Goal: Task Accomplishment & Management: Manage account settings

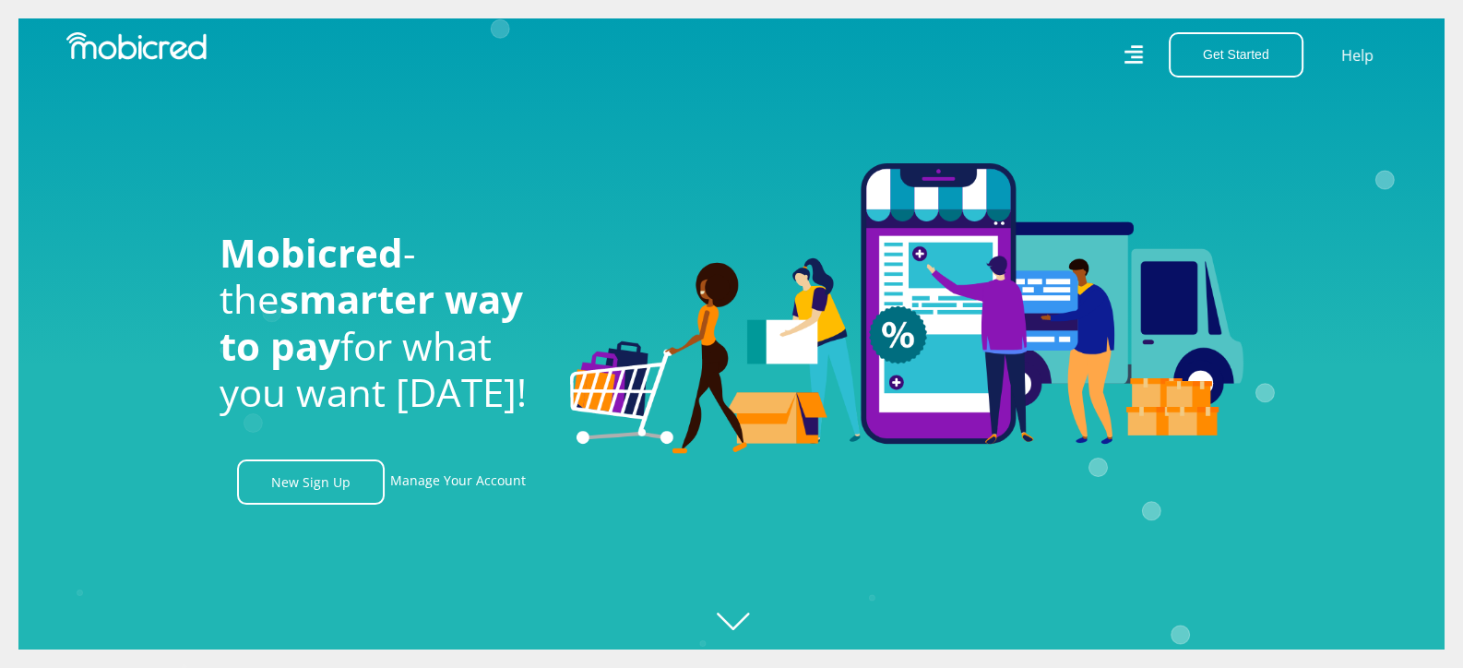
scroll to position [0, 1314]
click at [479, 488] on link "Manage Your Account" at bounding box center [458, 481] width 136 height 45
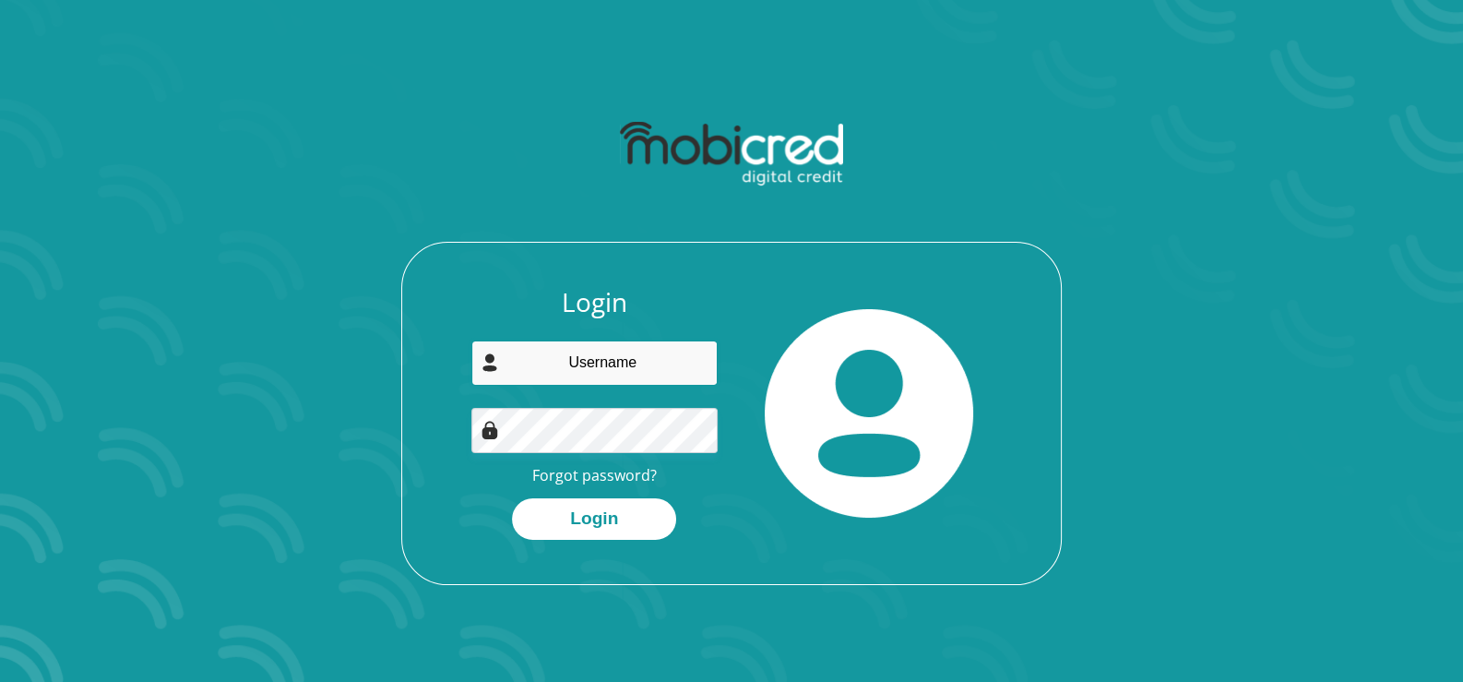
click at [601, 363] on input "email" at bounding box center [594, 362] width 247 height 45
type input "DAWID@TRYSOME.CC"
click at [589, 474] on link "Forgot password?" at bounding box center [594, 475] width 125 height 20
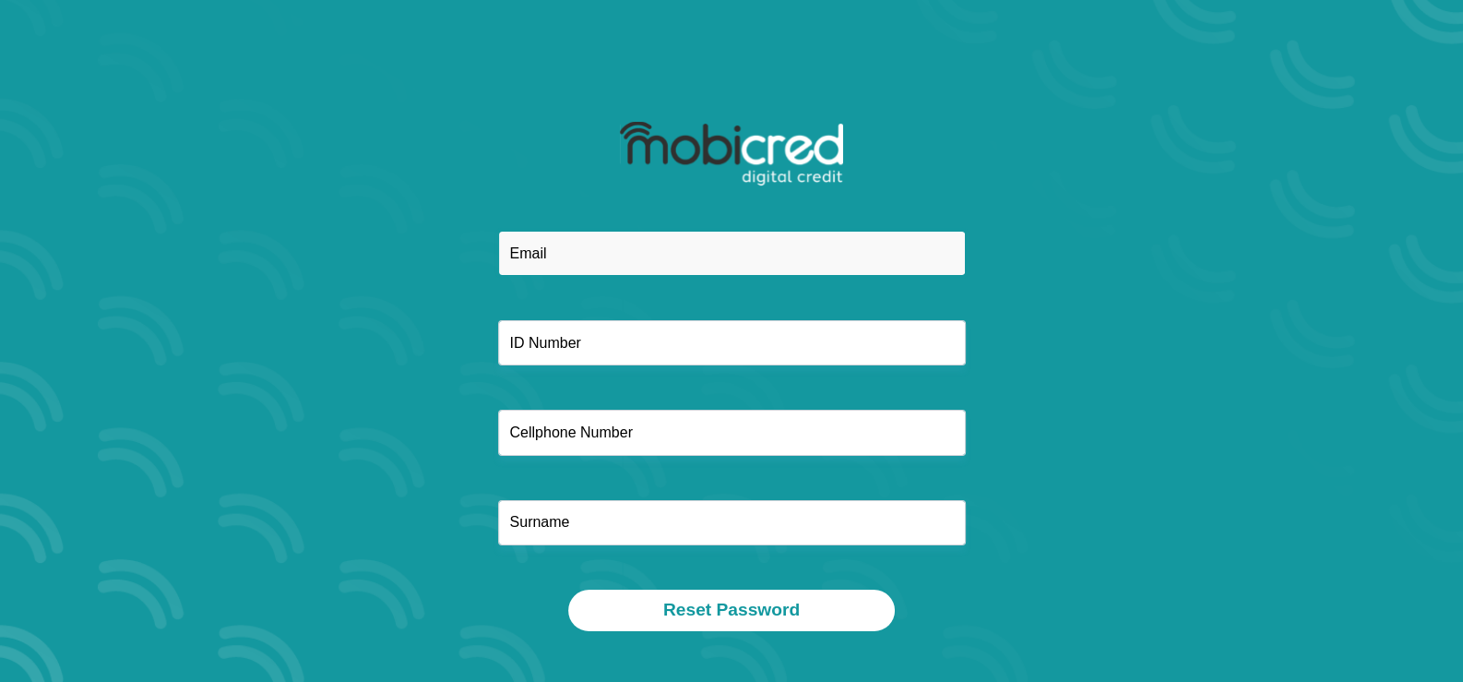
click at [549, 241] on input "email" at bounding box center [732, 253] width 468 height 45
type input "DAWID@TRYSOME.CC"
type input "0118235650"
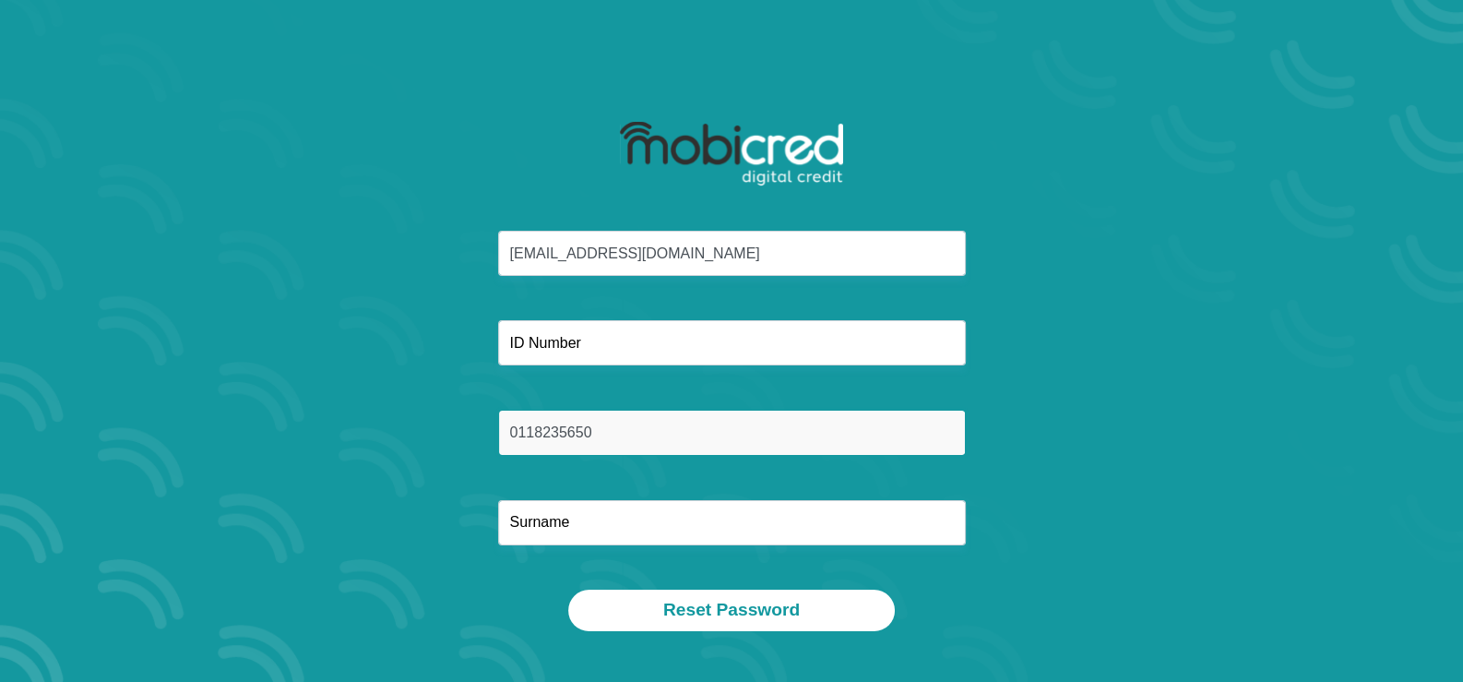
type input "Boshoff"
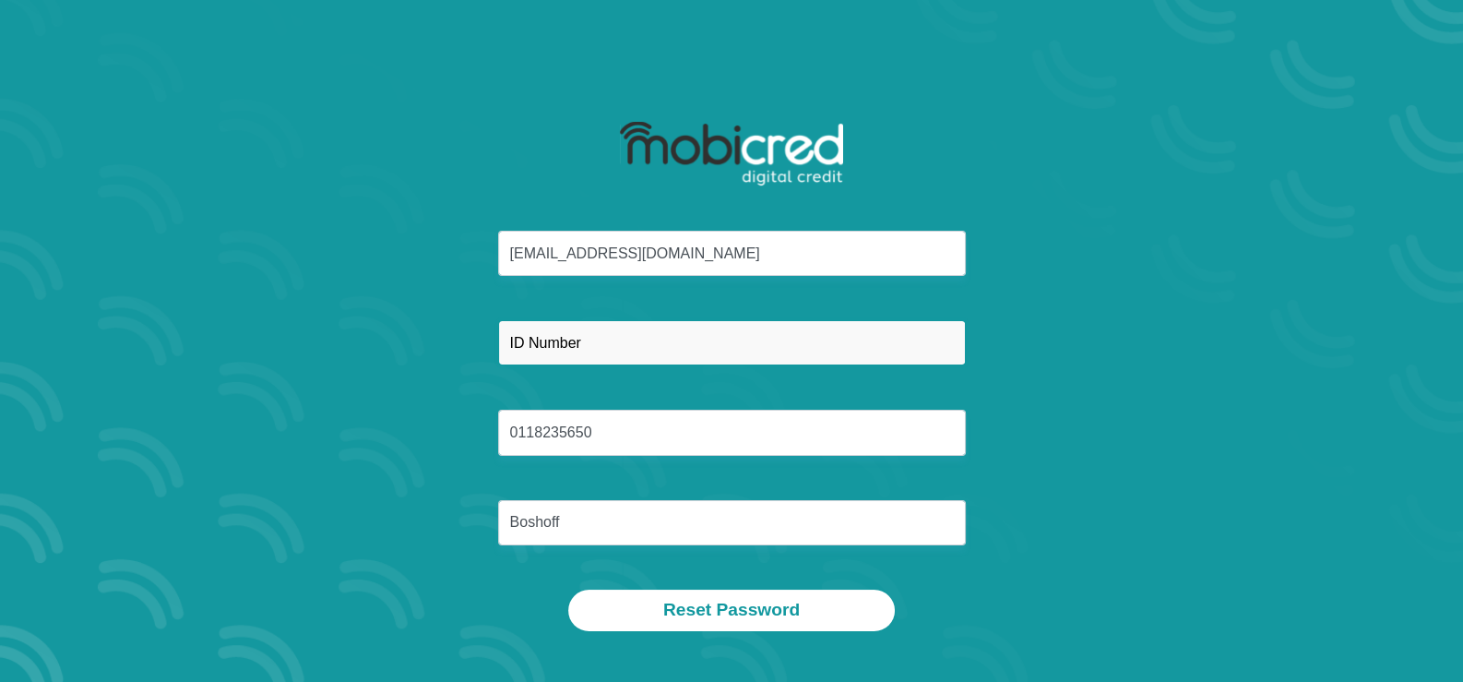
click at [631, 339] on input "text" at bounding box center [732, 342] width 468 height 45
type input "7808175008084"
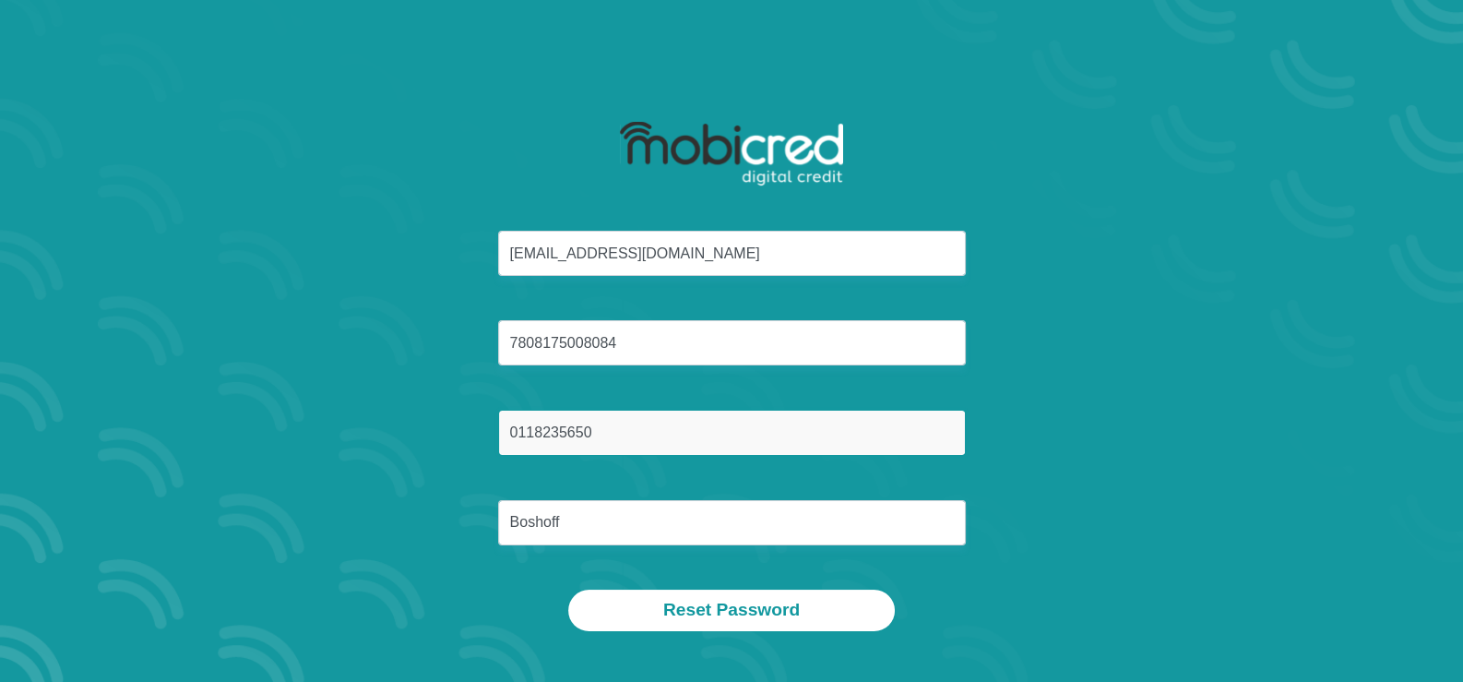
drag, startPoint x: 595, startPoint y: 435, endPoint x: 457, endPoint y: 436, distance: 138.4
click at [457, 436] on div "DAWID@TRYSOME.CC 7808175008084 0118235650 Boshoff" at bounding box center [731, 410] width 991 height 359
type input "0793680279"
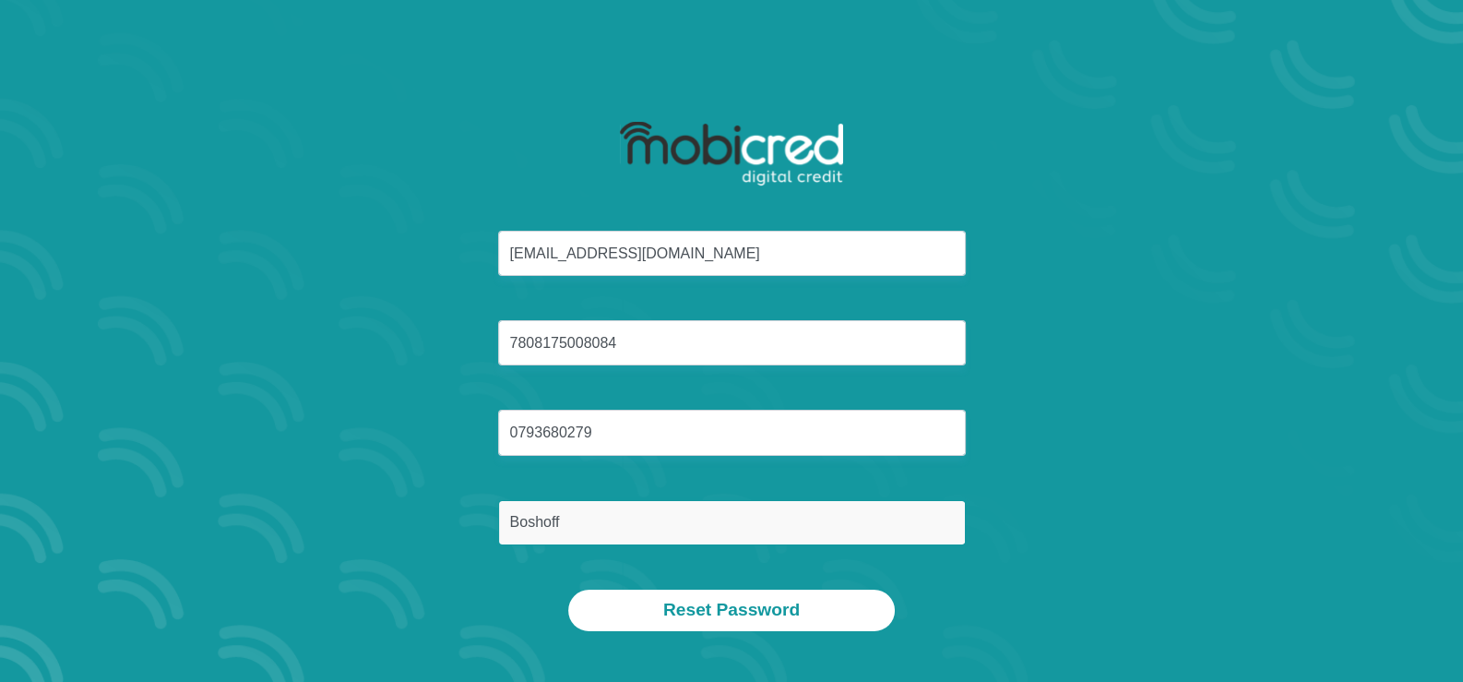
click at [535, 529] on input "Boshoff" at bounding box center [732, 522] width 468 height 45
click at [579, 532] on input "Boshoff" at bounding box center [732, 522] width 468 height 45
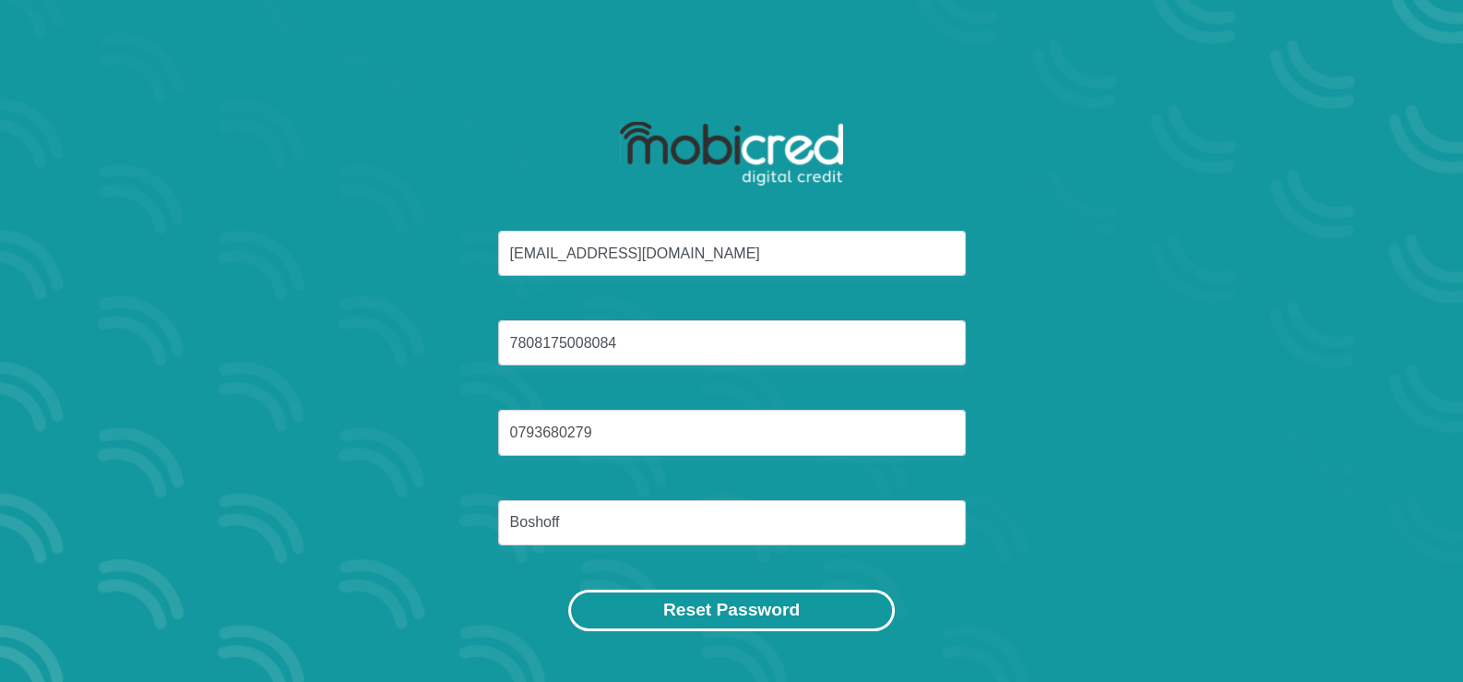
click at [706, 610] on button "Reset Password" at bounding box center [731, 610] width 327 height 42
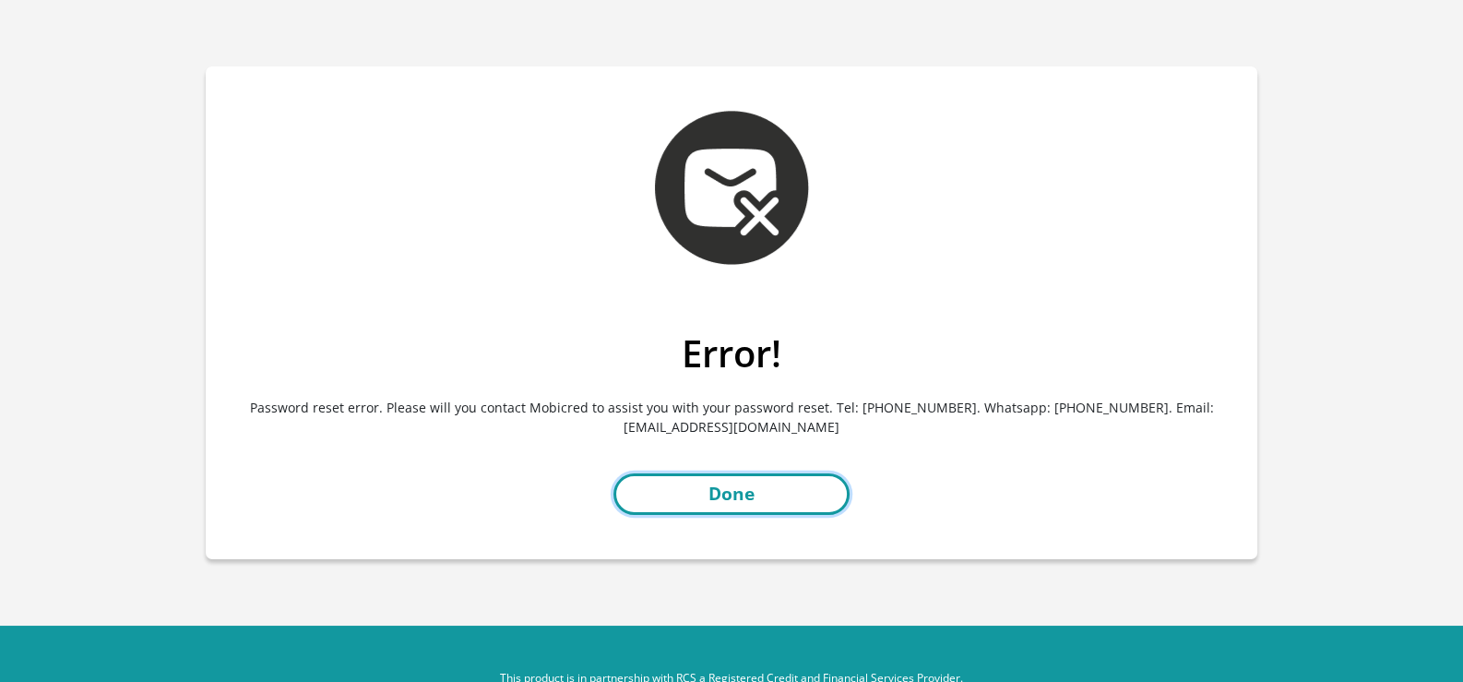
click at [723, 498] on link "Done" at bounding box center [731, 494] width 236 height 42
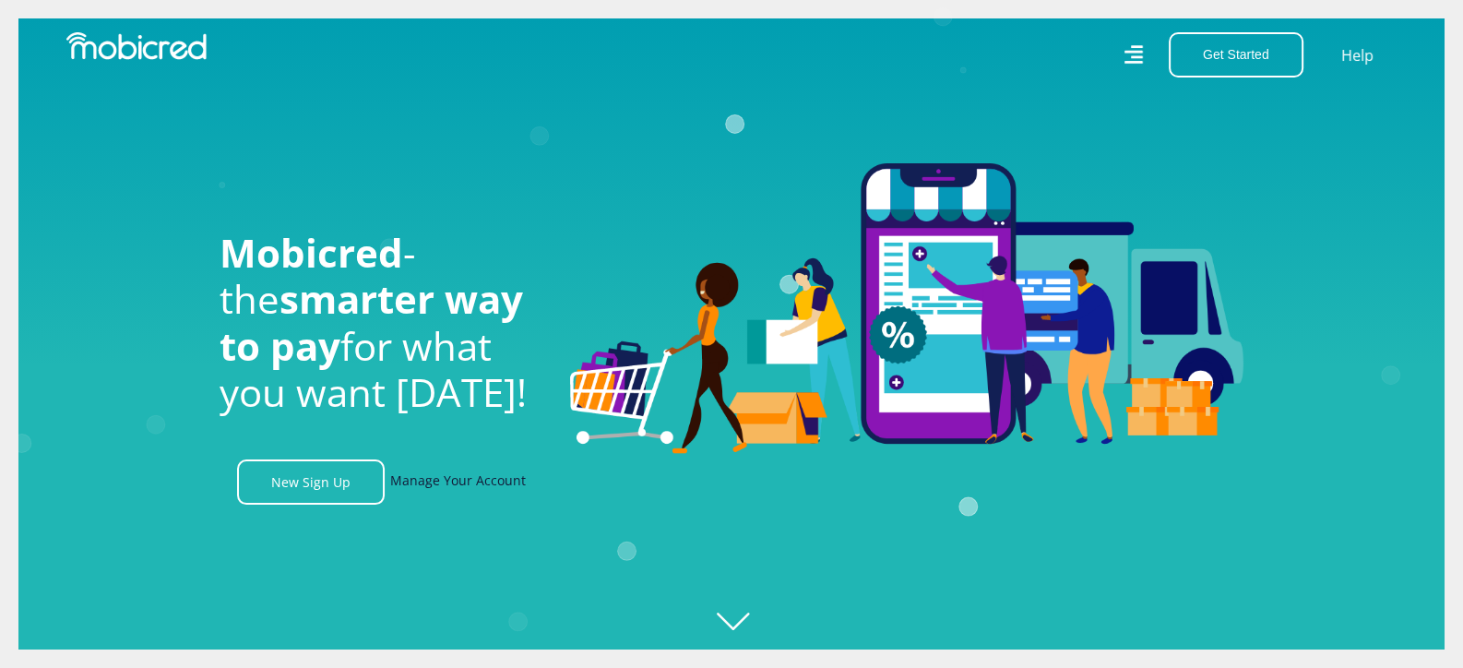
click at [476, 487] on link "Manage Your Account" at bounding box center [458, 481] width 136 height 45
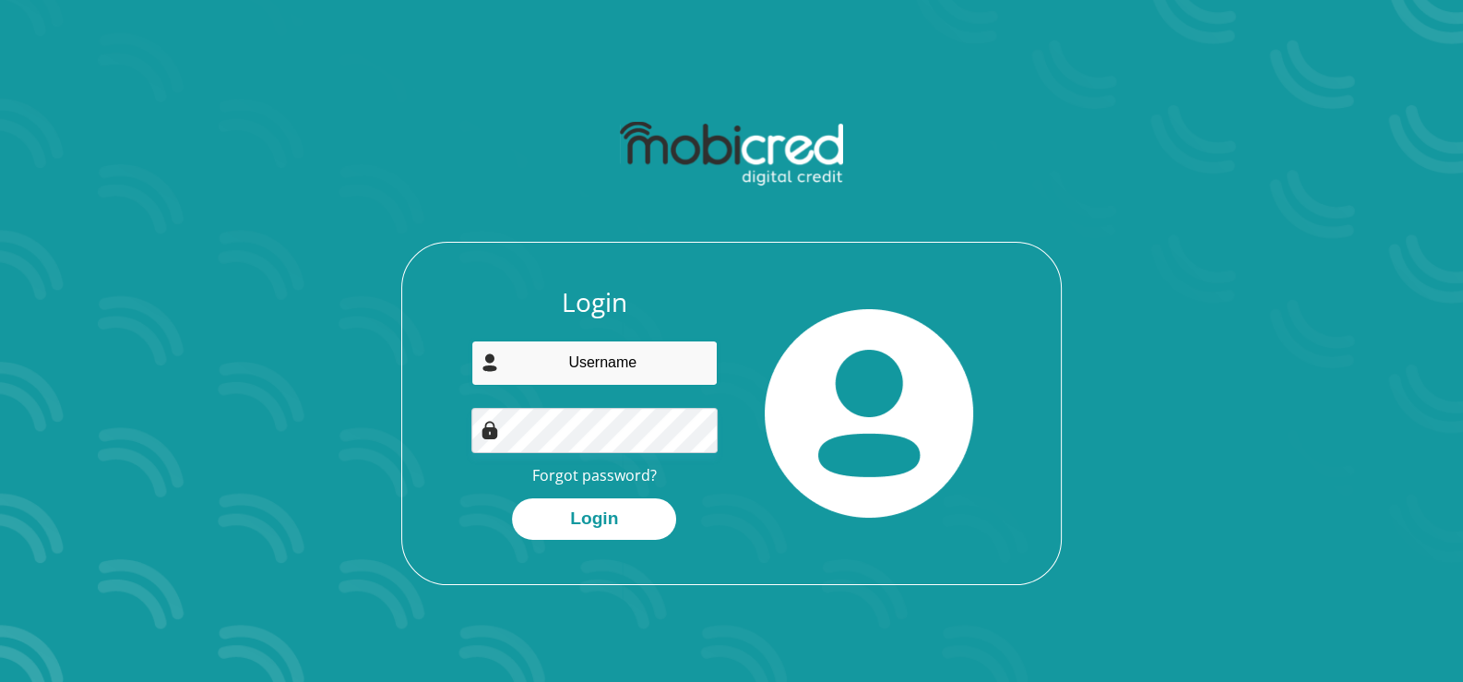
click at [553, 358] on input "email" at bounding box center [594, 362] width 247 height 45
type input "[EMAIL_ADDRESS][DOMAIN_NAME]"
click at [554, 477] on link "Forgot password?" at bounding box center [594, 475] width 125 height 20
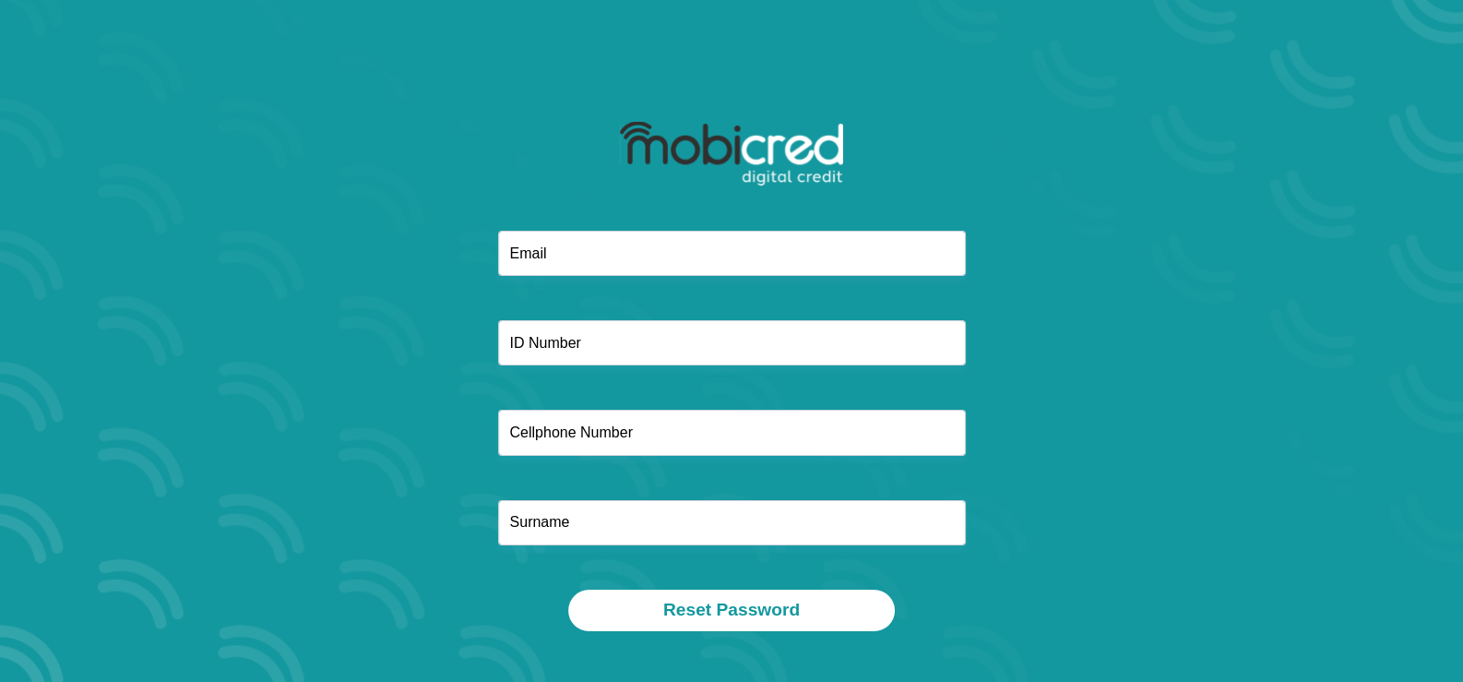
drag, startPoint x: 571, startPoint y: 225, endPoint x: 565, endPoint y: 236, distance: 12.8
click at [570, 225] on div at bounding box center [731, 171] width 495 height 120
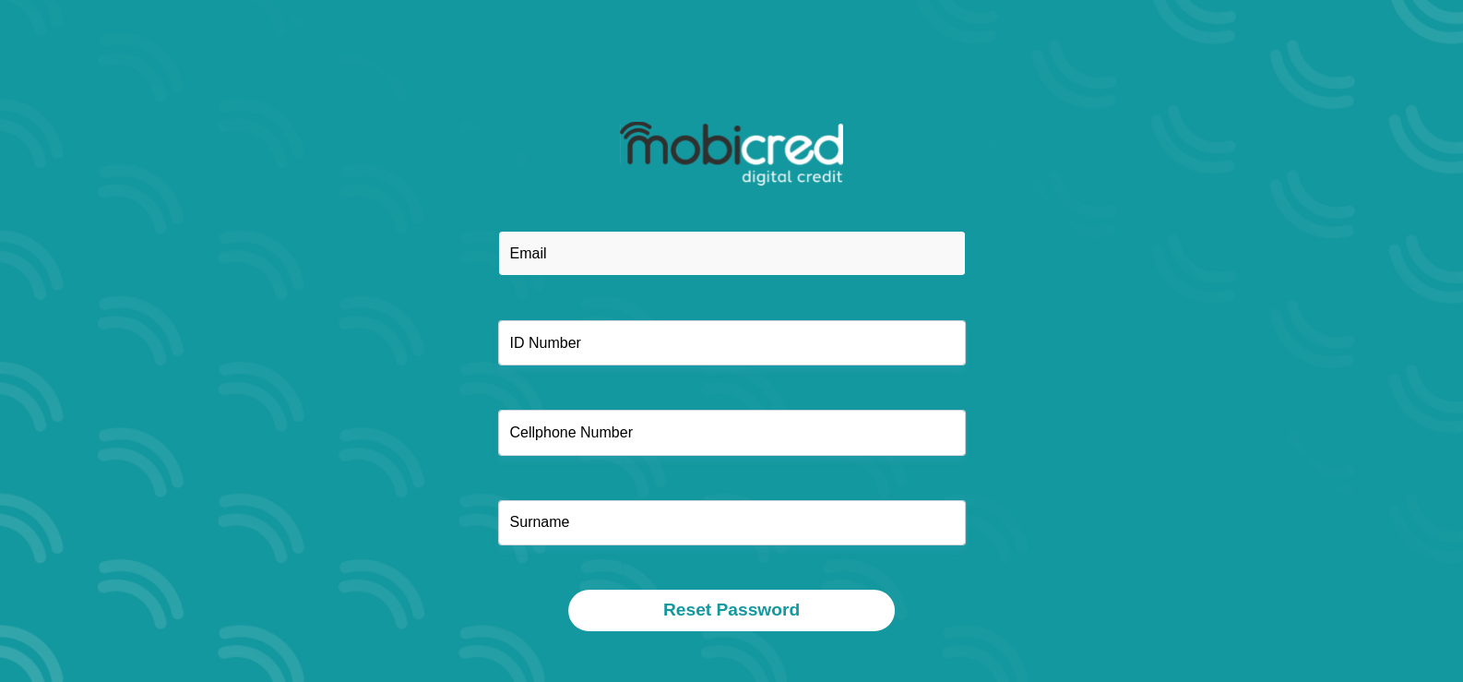
click at [565, 243] on input "email" at bounding box center [732, 253] width 468 height 45
type input "[EMAIL_ADDRESS][DOMAIN_NAME]"
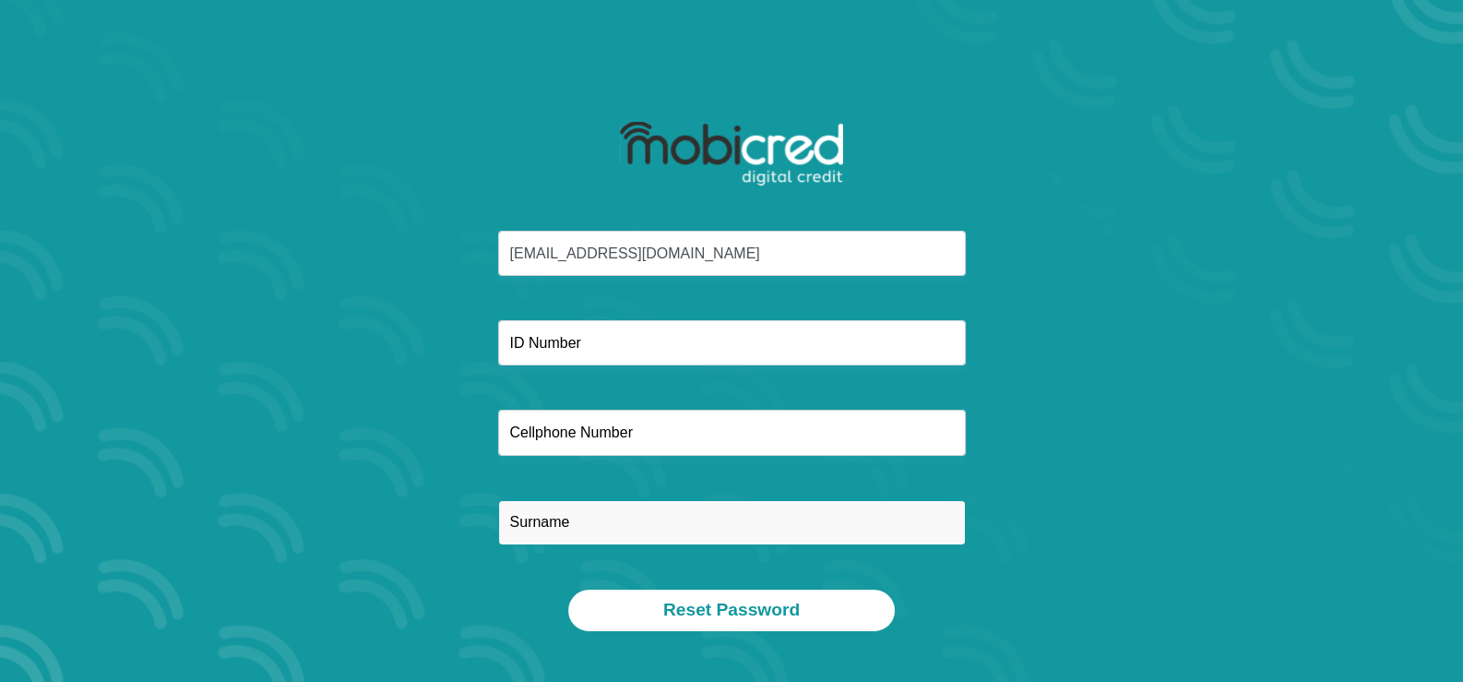
type input "boshoff"
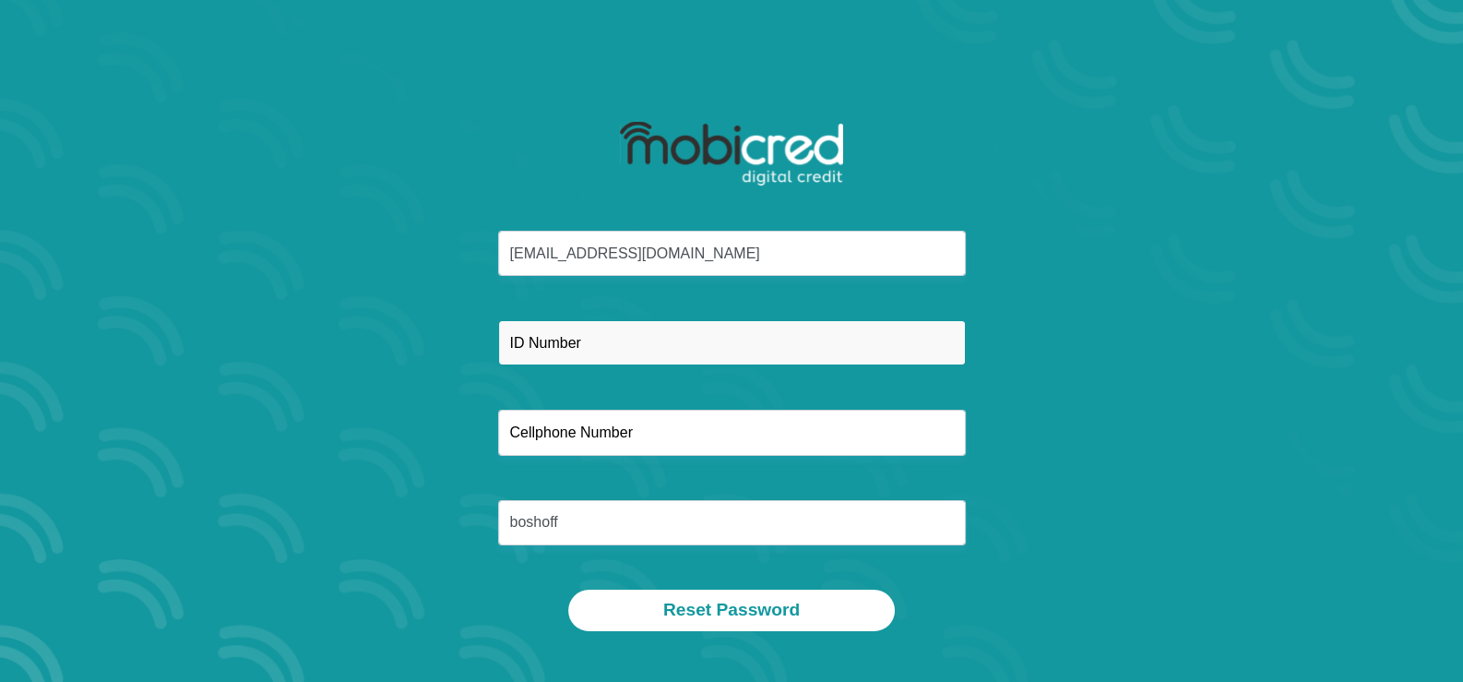
click at [563, 346] on input "text" at bounding box center [732, 342] width 468 height 45
type input "7808175008084"
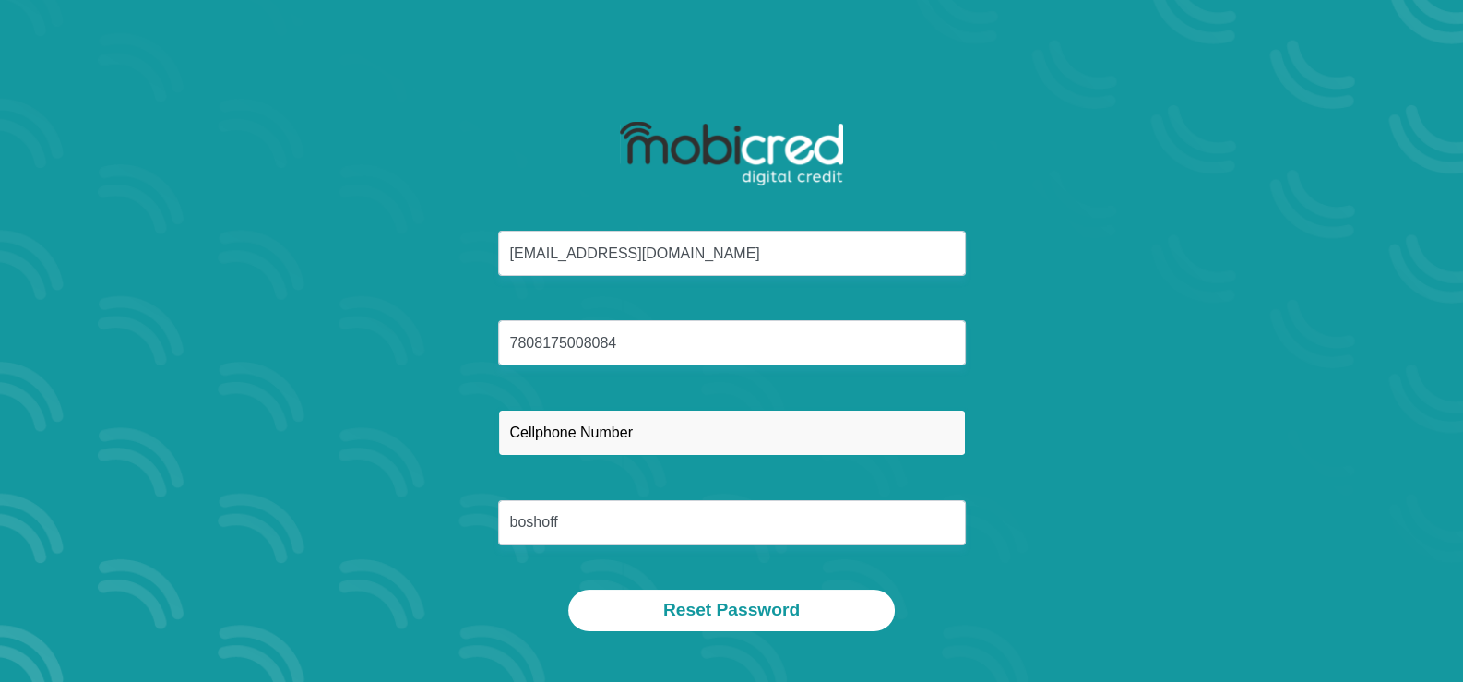
click at [571, 430] on input "text" at bounding box center [732, 432] width 468 height 45
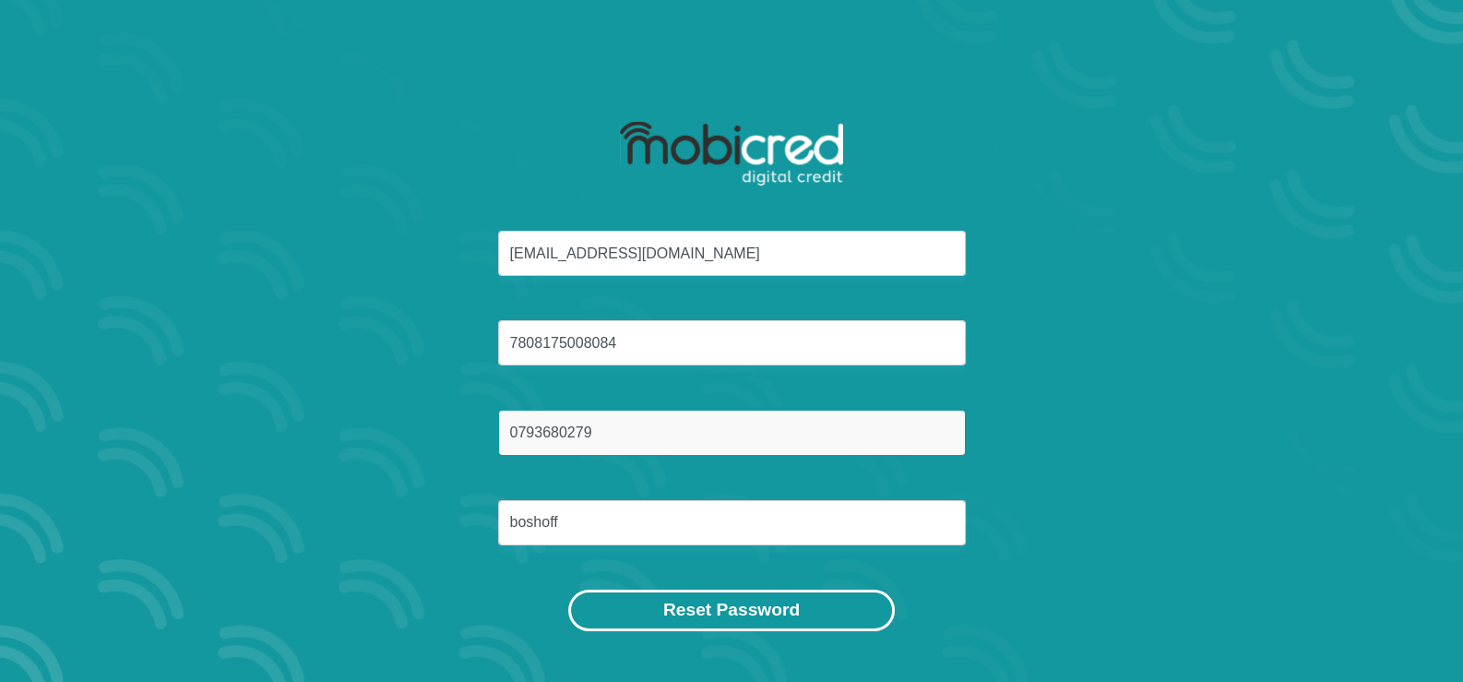
type input "0793680279"
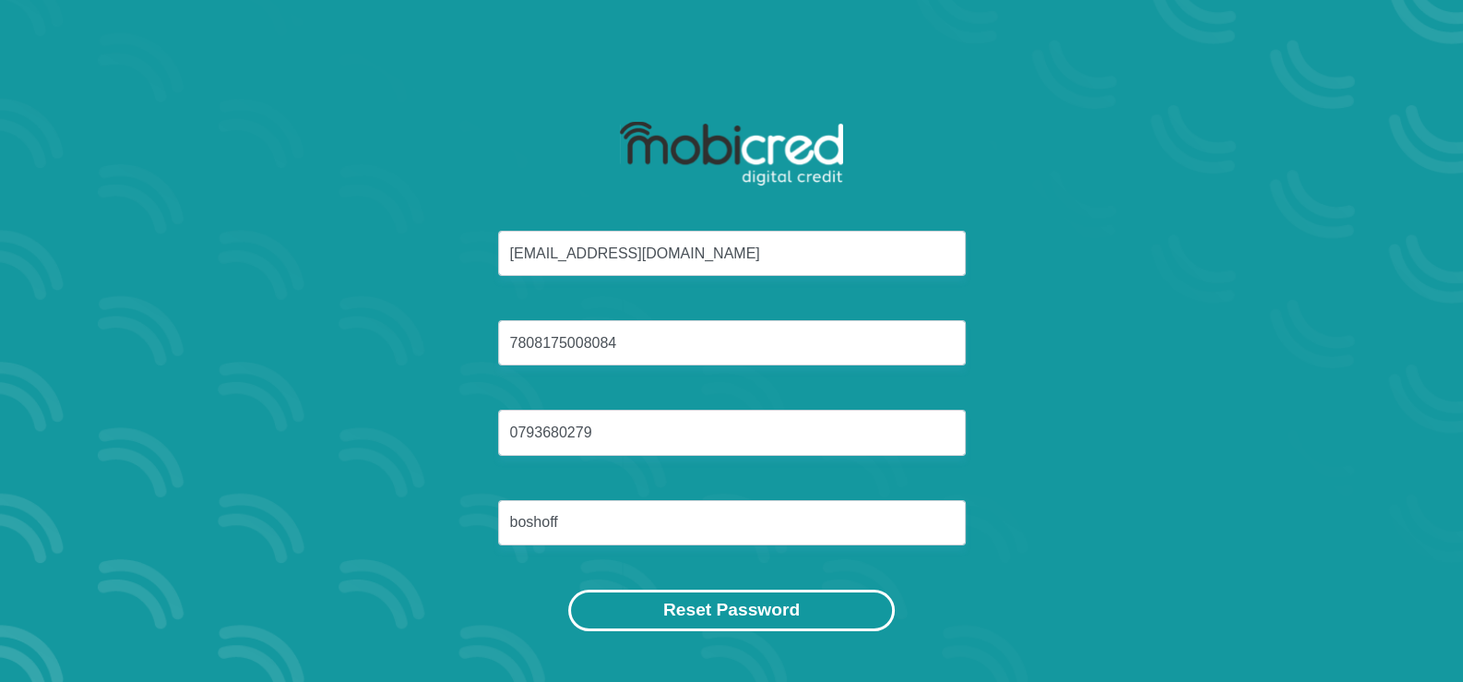
click at [662, 609] on button "Reset Password" at bounding box center [731, 610] width 327 height 42
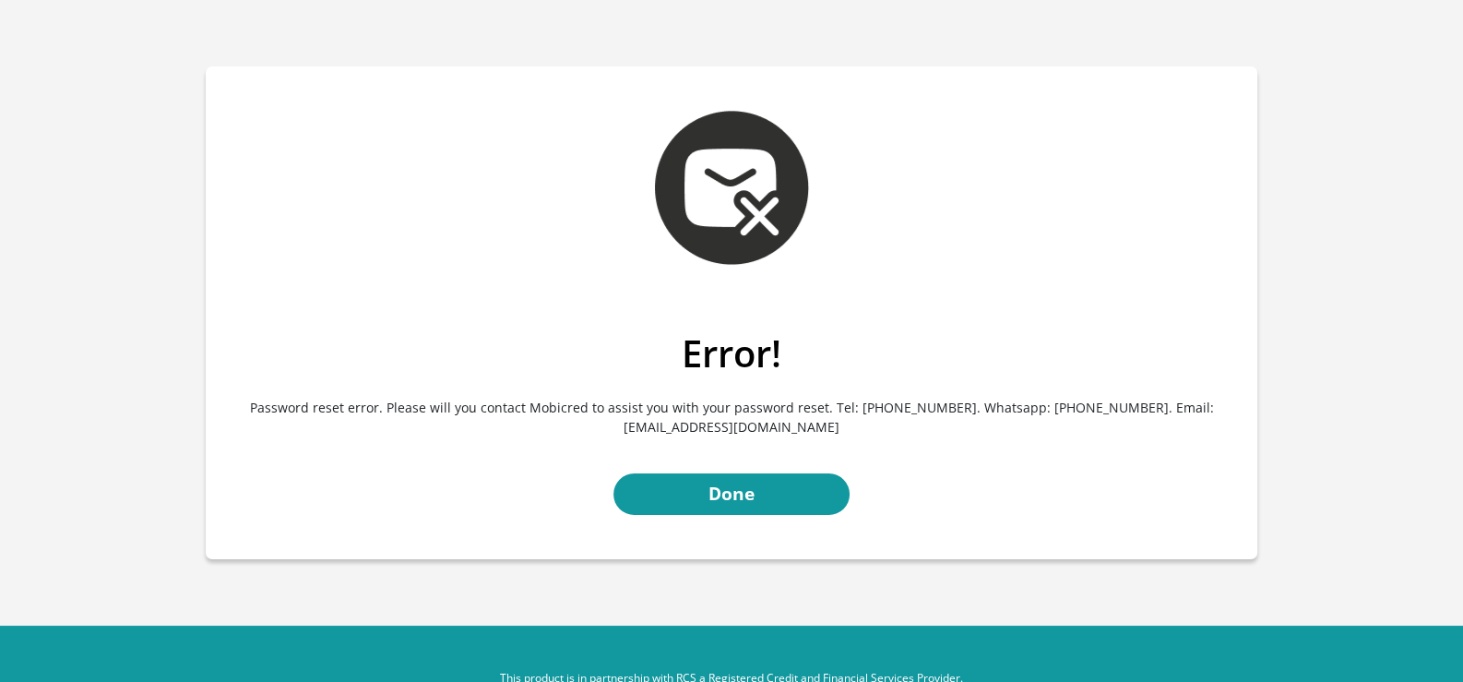
drag, startPoint x: 839, startPoint y: 430, endPoint x: 631, endPoint y: 439, distance: 208.7
click at [631, 439] on p "Password reset error. Please will you contact Mobicred to assist you with your …" at bounding box center [732, 416] width 1024 height 83
copy p "[EMAIL_ADDRESS][DOMAIN_NAME]"
